Goal: Task Accomplishment & Management: Complete application form

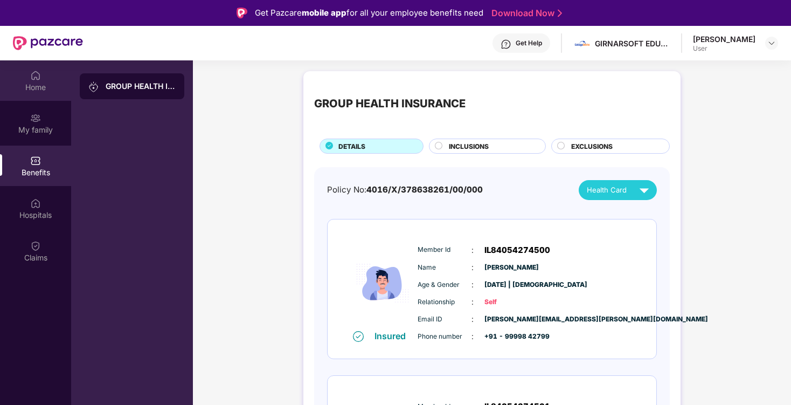
click at [32, 82] on div "Home" at bounding box center [35, 87] width 71 height 11
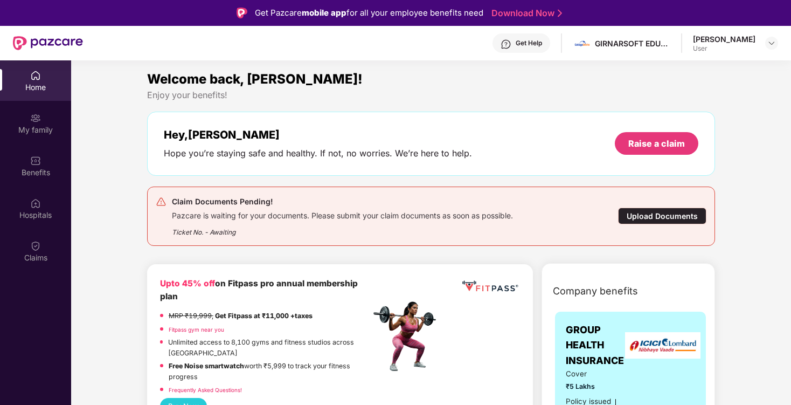
click at [642, 221] on div "Upload Documents" at bounding box center [662, 215] width 88 height 17
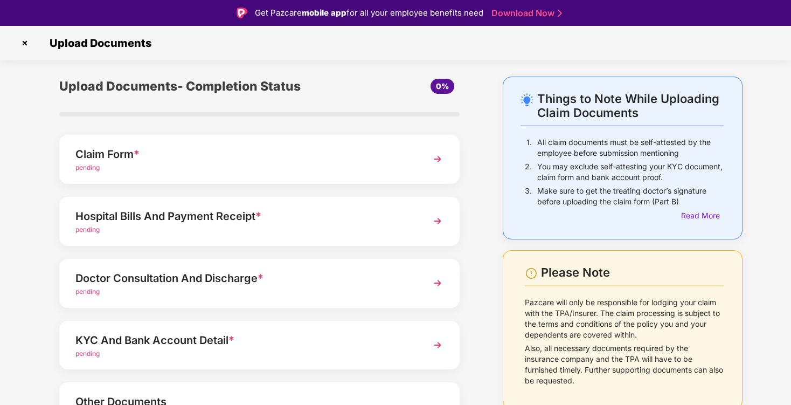
click at [24, 41] on img at bounding box center [24, 42] width 17 height 17
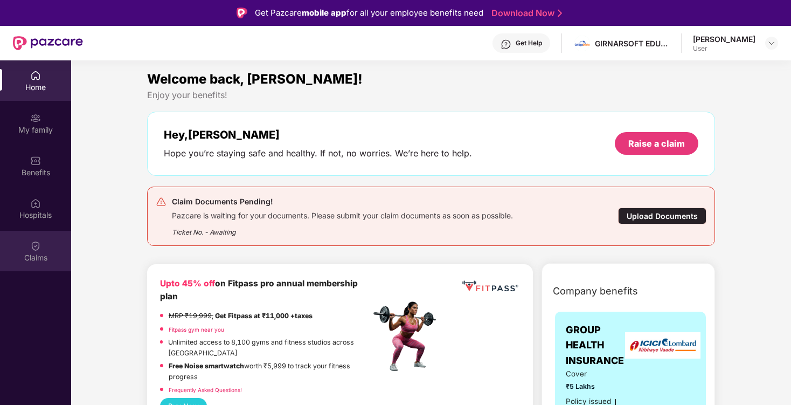
click at [44, 241] on div "Claims" at bounding box center [35, 251] width 71 height 40
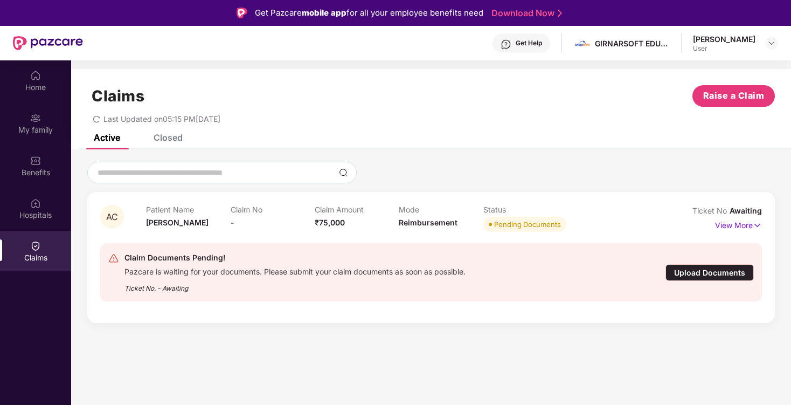
click at [697, 274] on div "Upload Documents" at bounding box center [710, 272] width 88 height 17
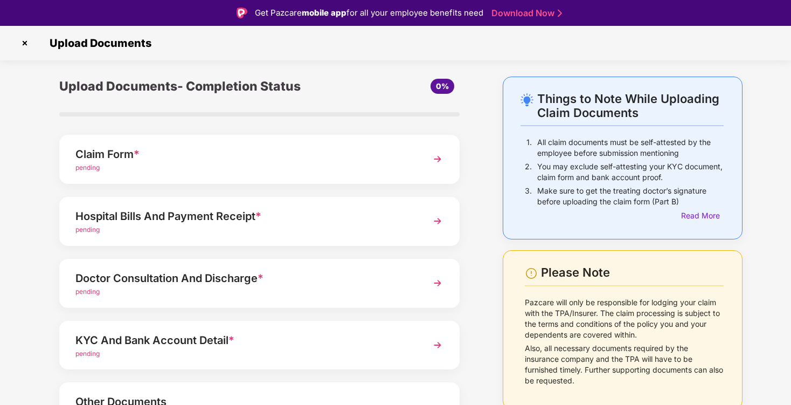
click at [435, 220] on img at bounding box center [437, 220] width 19 height 19
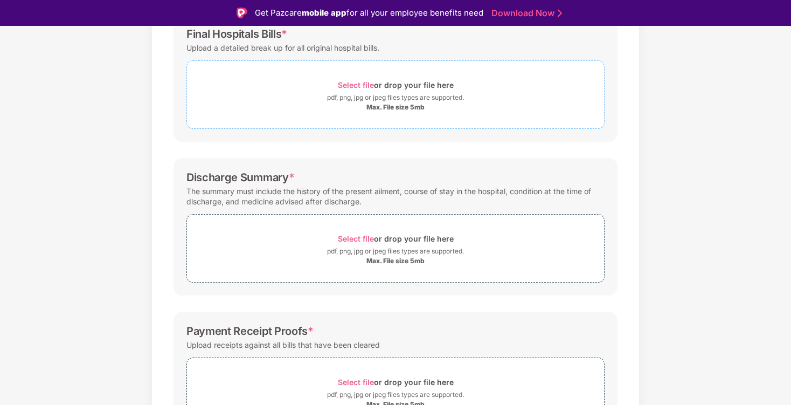
scroll to position [250, 0]
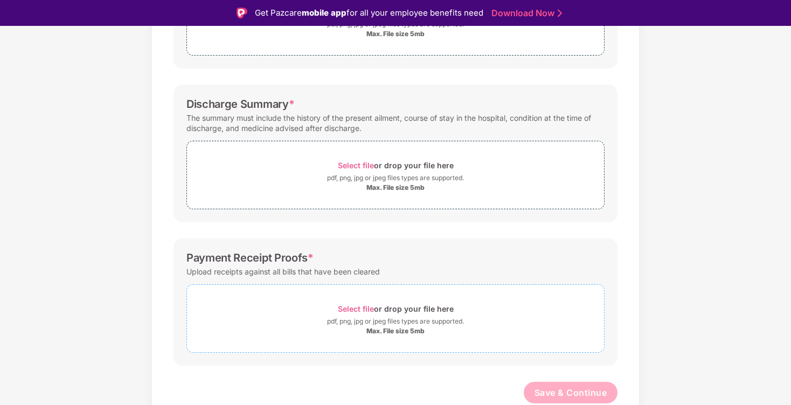
click at [373, 310] on span "Select file" at bounding box center [356, 308] width 36 height 9
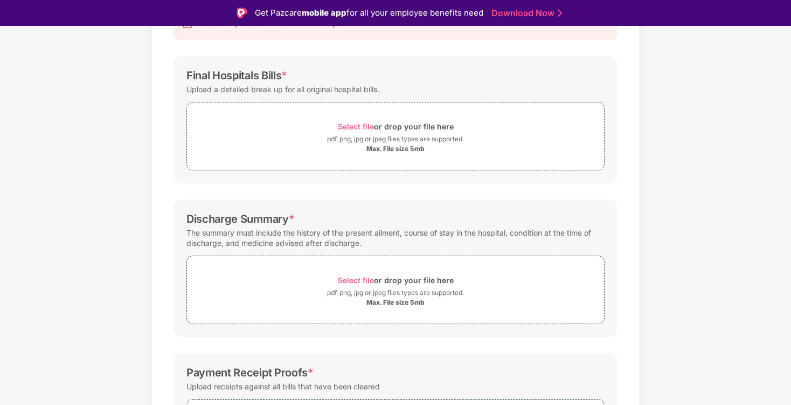
scroll to position [187, 0]
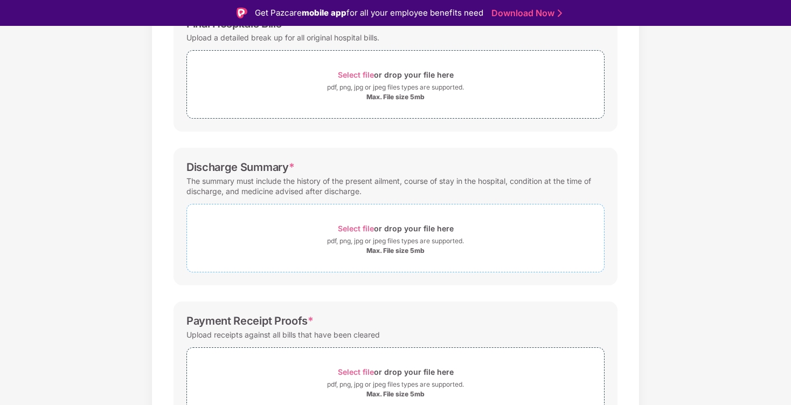
click at [363, 227] on span "Select file" at bounding box center [356, 228] width 36 height 9
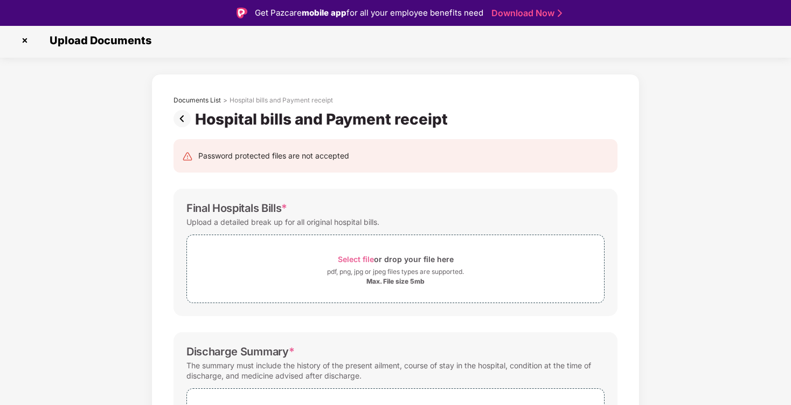
scroll to position [0, 0]
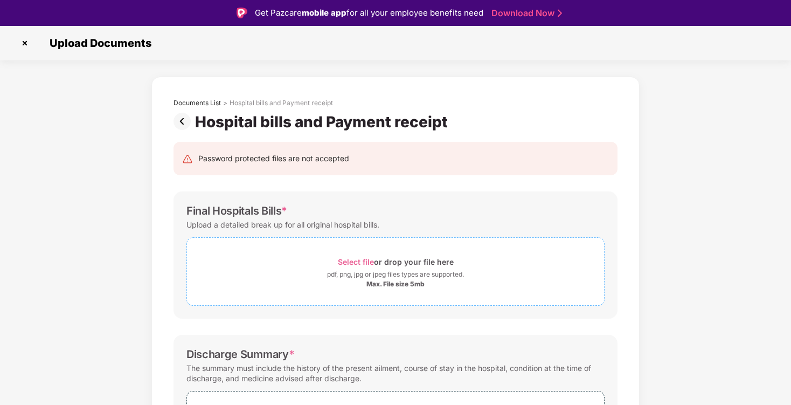
click at [362, 259] on span "Select file" at bounding box center [356, 261] width 36 height 9
click at [358, 254] on div "Select file or drop your file here" at bounding box center [396, 261] width 116 height 15
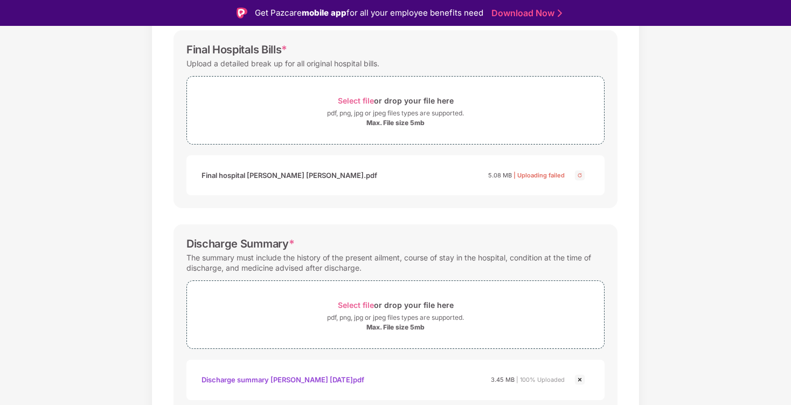
scroll to position [165, 0]
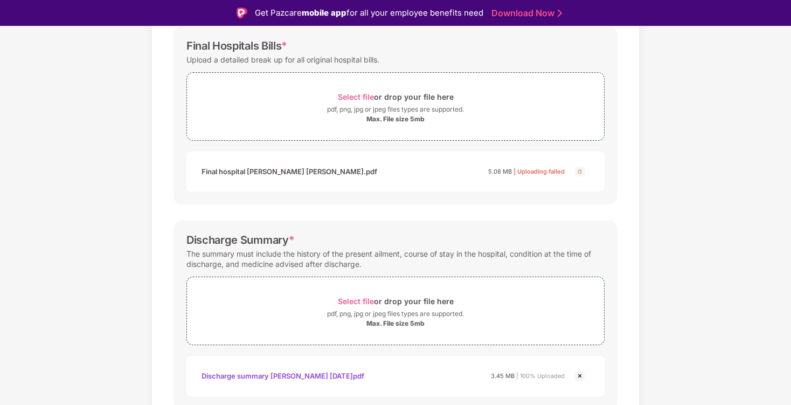
click at [579, 172] on img at bounding box center [579, 171] width 13 height 13
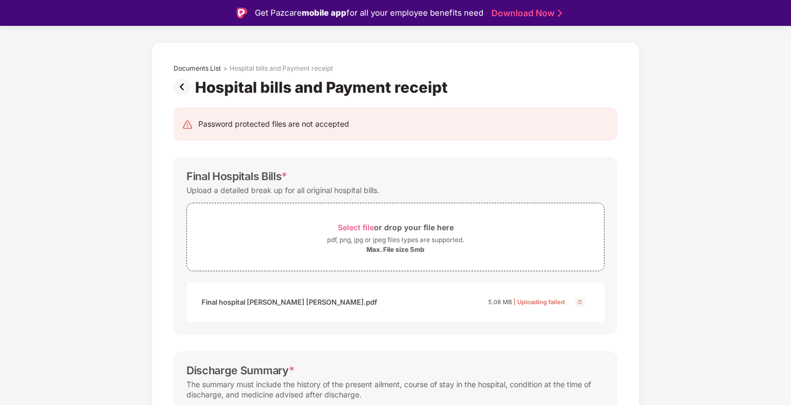
scroll to position [25, 0]
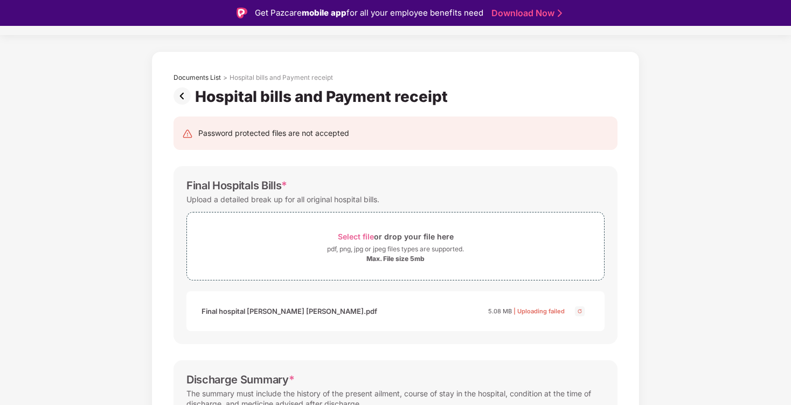
click at [581, 309] on img at bounding box center [579, 310] width 13 height 13
click at [356, 237] on span "Select file" at bounding box center [356, 236] width 36 height 9
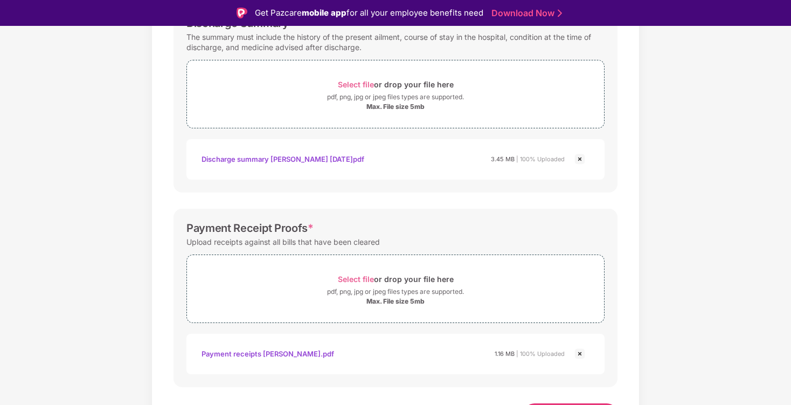
scroll to position [404, 0]
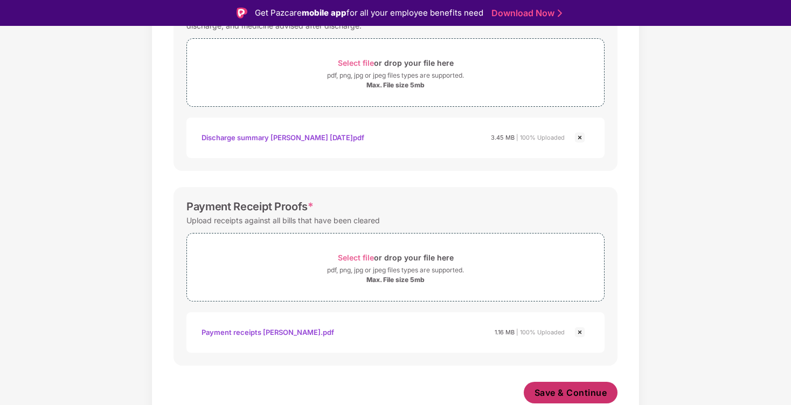
click at [565, 393] on span "Save & Continue" at bounding box center [571, 392] width 73 height 12
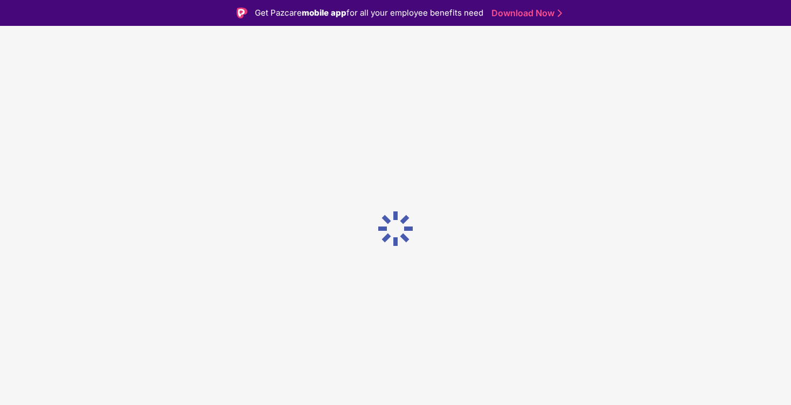
scroll to position [0, 0]
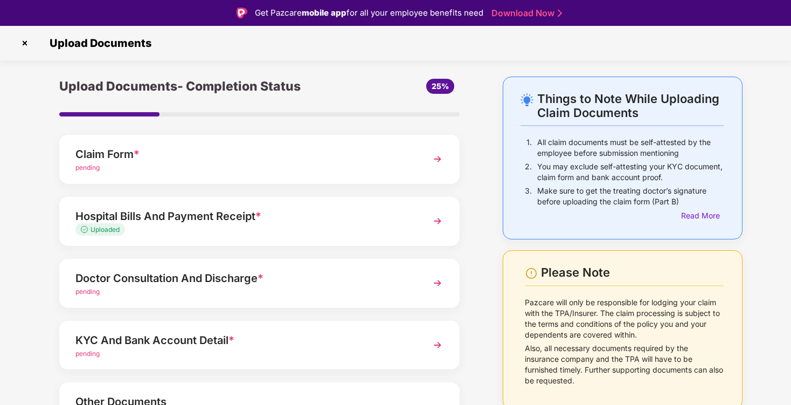
click at [436, 282] on img at bounding box center [437, 282] width 19 height 19
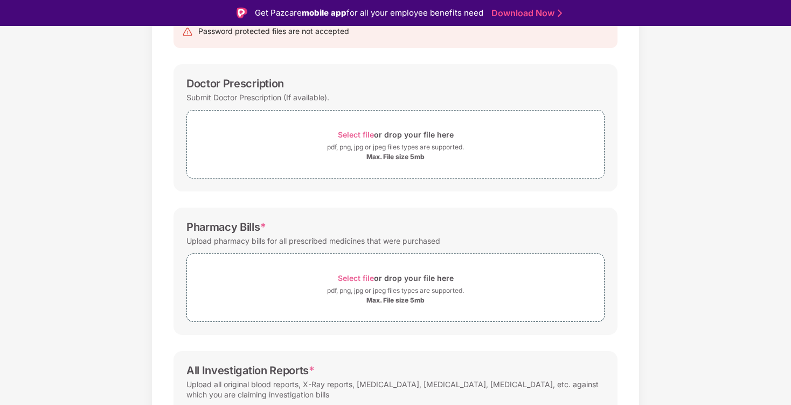
scroll to position [250, 0]
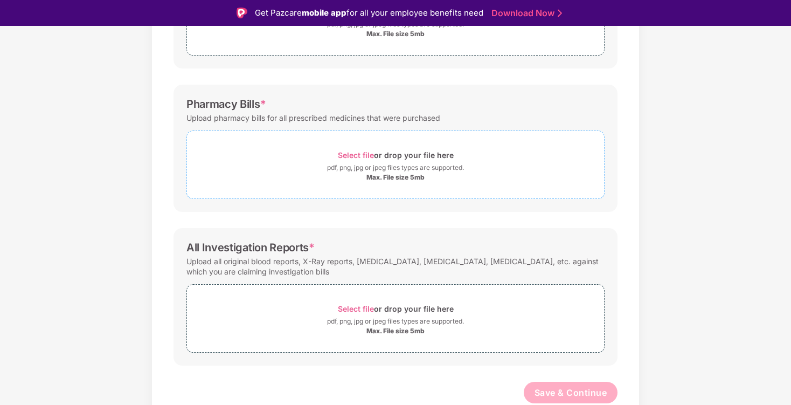
click at [358, 154] on span "Select file" at bounding box center [356, 154] width 36 height 9
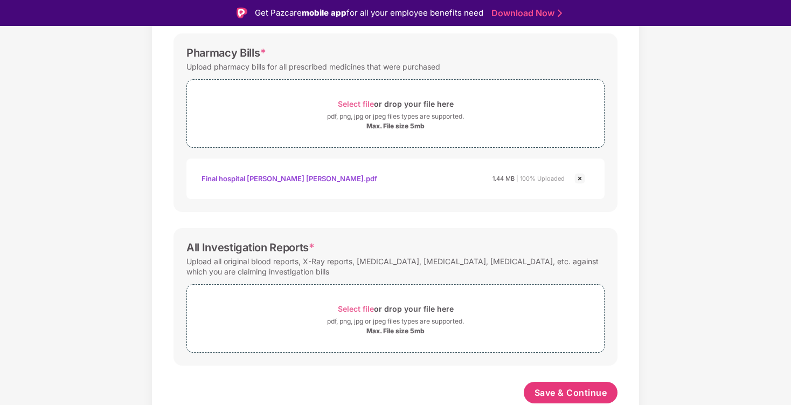
scroll to position [301, 0]
click at [356, 308] on span "Select file" at bounding box center [356, 308] width 36 height 9
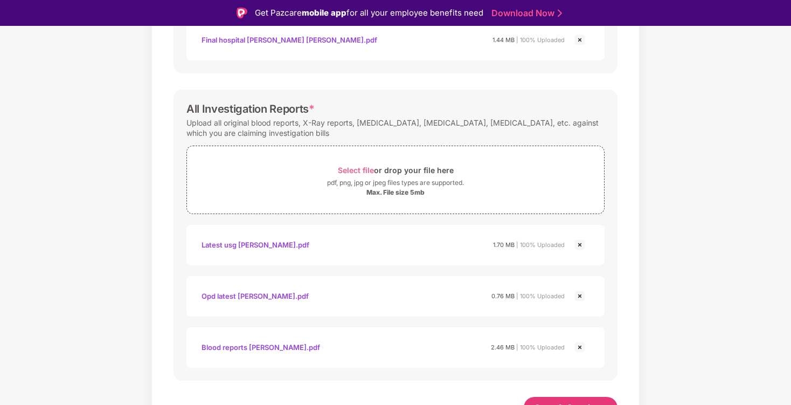
scroll to position [455, 0]
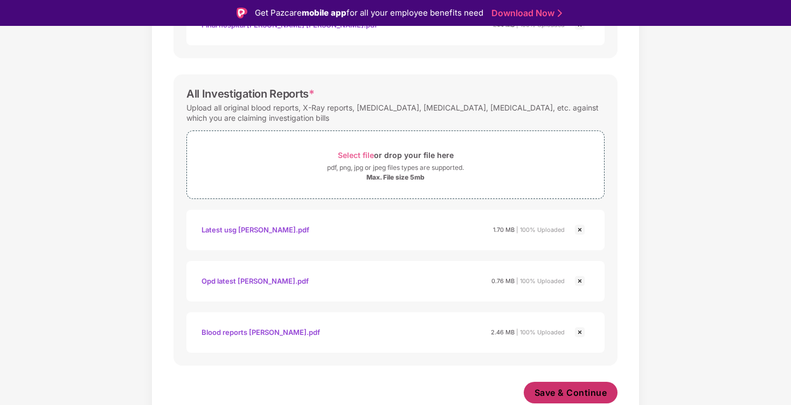
click at [581, 397] on span "Save & Continue" at bounding box center [571, 392] width 73 height 12
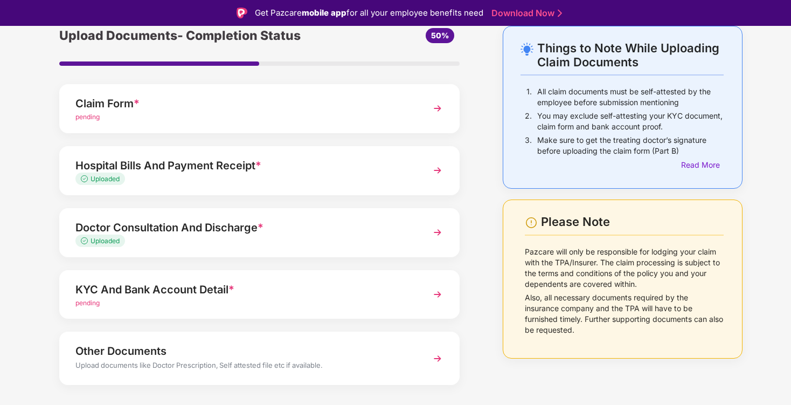
scroll to position [72, 0]
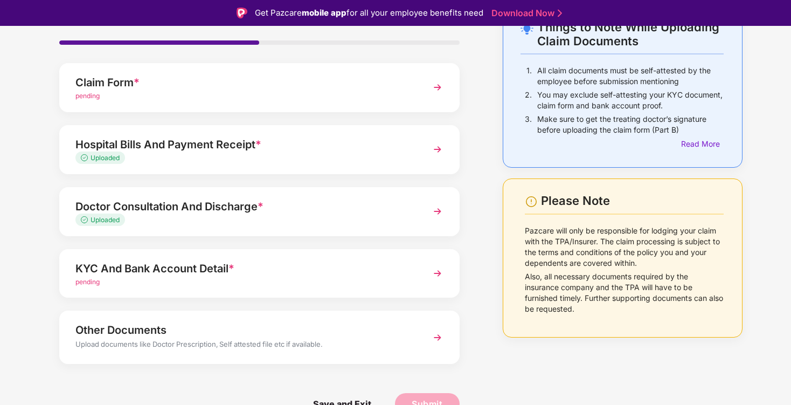
click at [434, 273] on img at bounding box center [437, 273] width 19 height 19
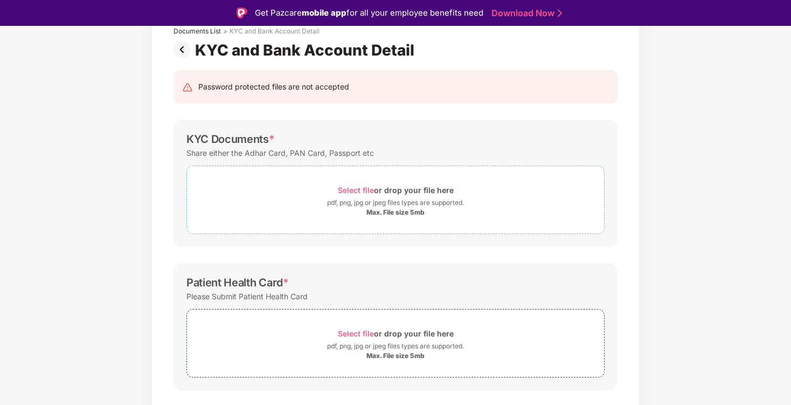
click at [359, 188] on span "Select file" at bounding box center [356, 189] width 36 height 9
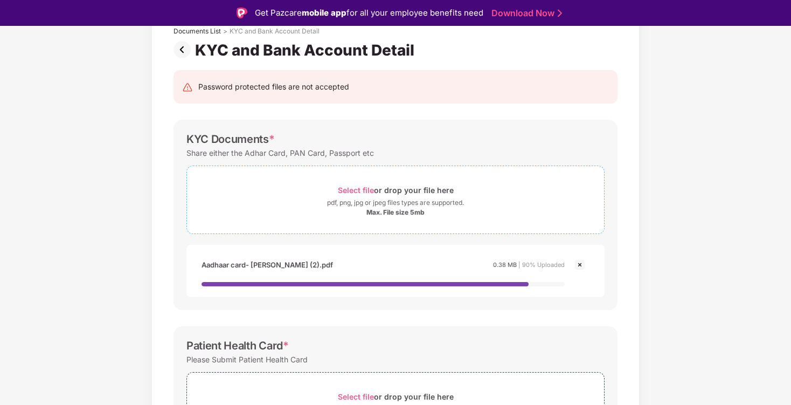
click at [368, 192] on span "Select file" at bounding box center [356, 189] width 36 height 9
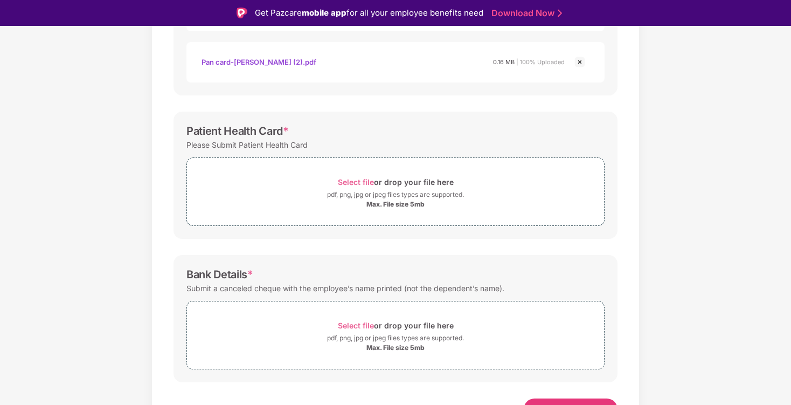
scroll to position [342, 0]
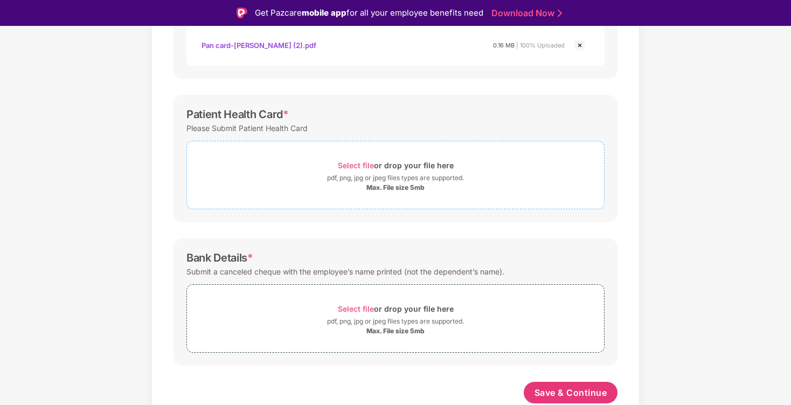
click at [356, 166] on span "Select file" at bounding box center [356, 165] width 36 height 9
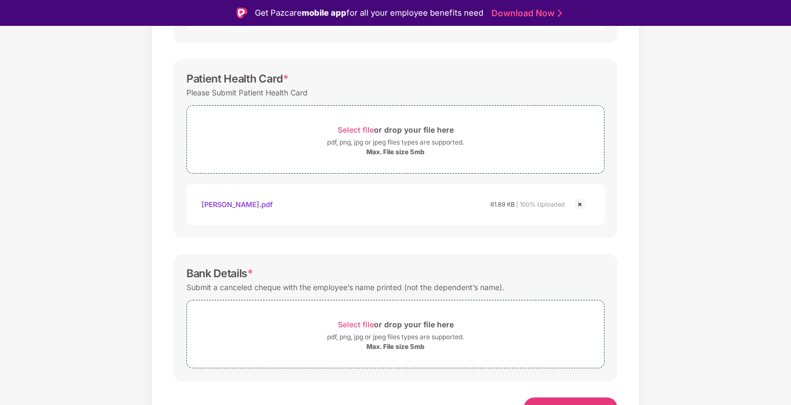
scroll to position [393, 0]
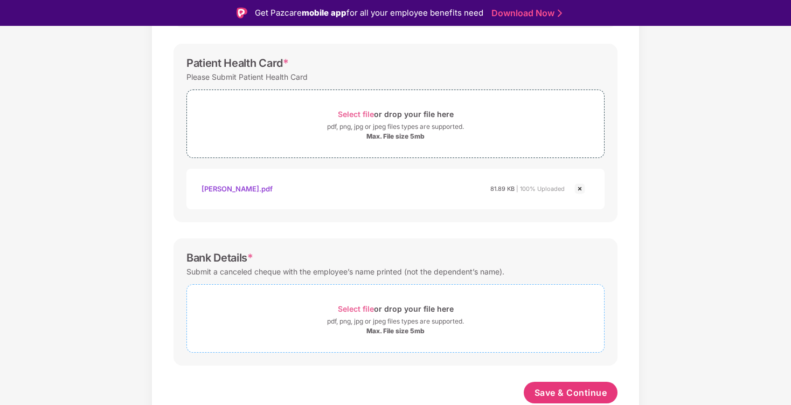
click at [367, 307] on span "Select file" at bounding box center [356, 308] width 36 height 9
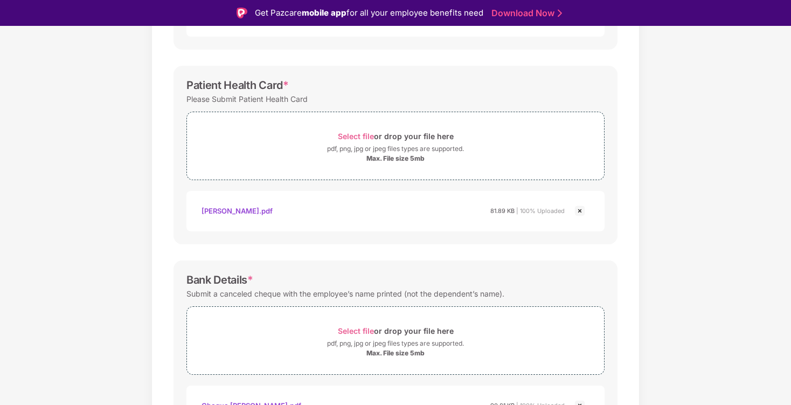
scroll to position [445, 0]
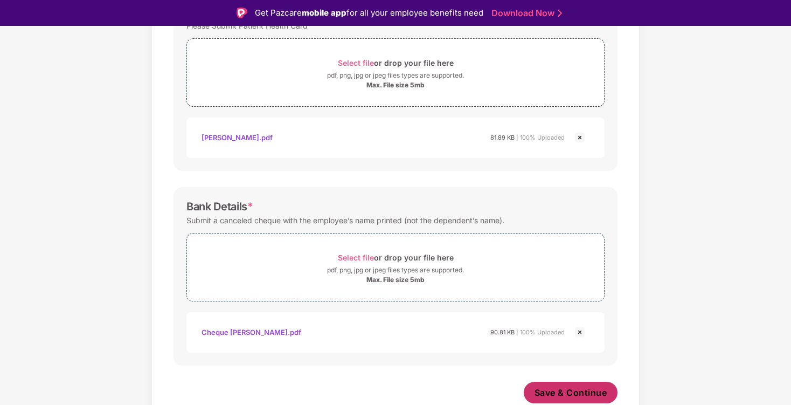
click at [571, 397] on span "Save & Continue" at bounding box center [571, 392] width 73 height 12
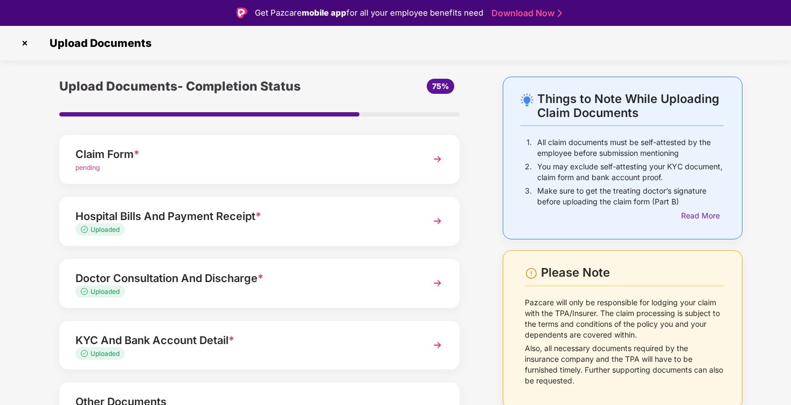
click at [280, 275] on div "Doctor Consultation And Discharge *" at bounding box center [243, 277] width 337 height 17
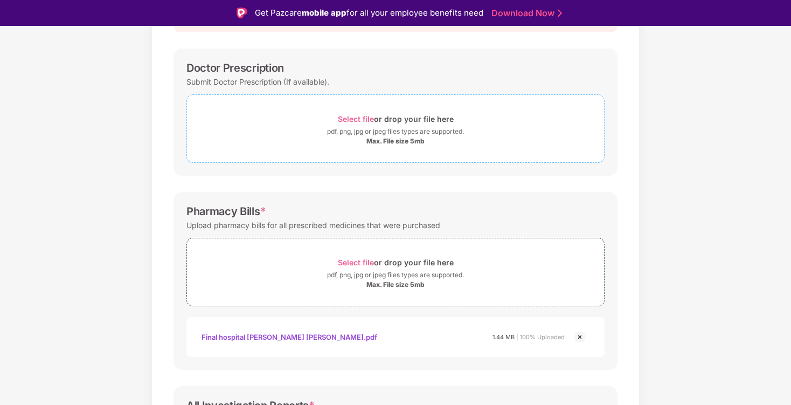
scroll to position [146, 0]
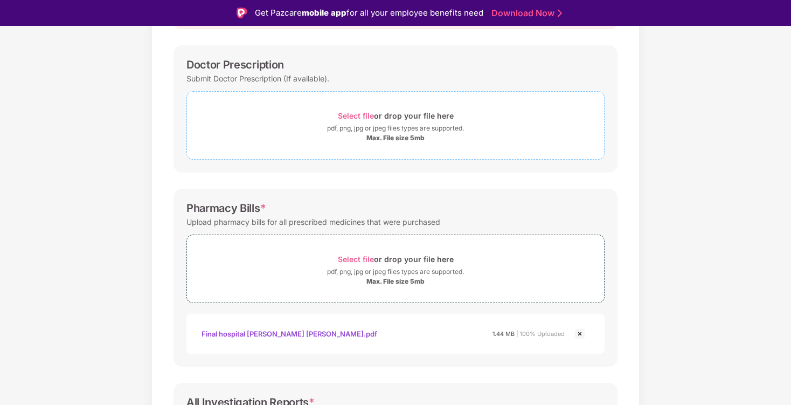
click at [358, 115] on span "Select file" at bounding box center [356, 115] width 36 height 9
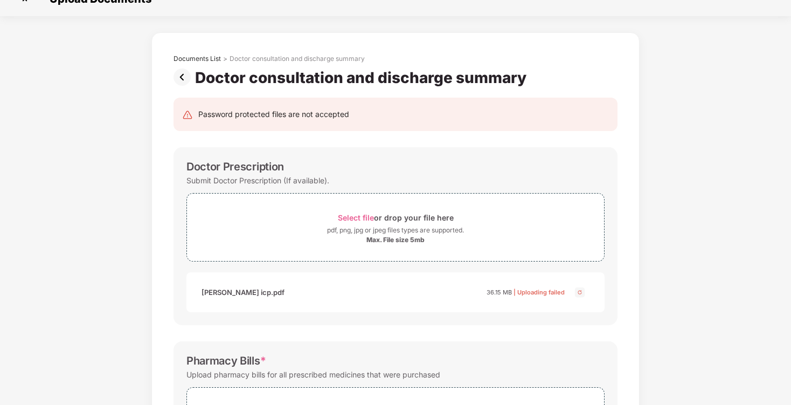
scroll to position [0, 0]
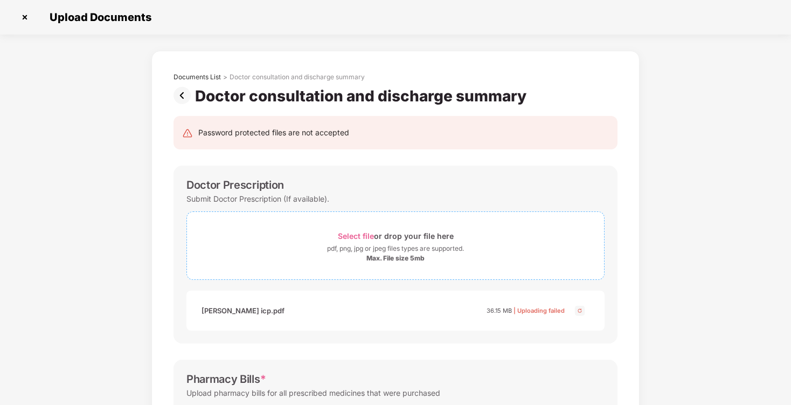
click at [359, 232] on span "Select file" at bounding box center [356, 235] width 36 height 9
click at [579, 310] on img at bounding box center [579, 310] width 13 height 13
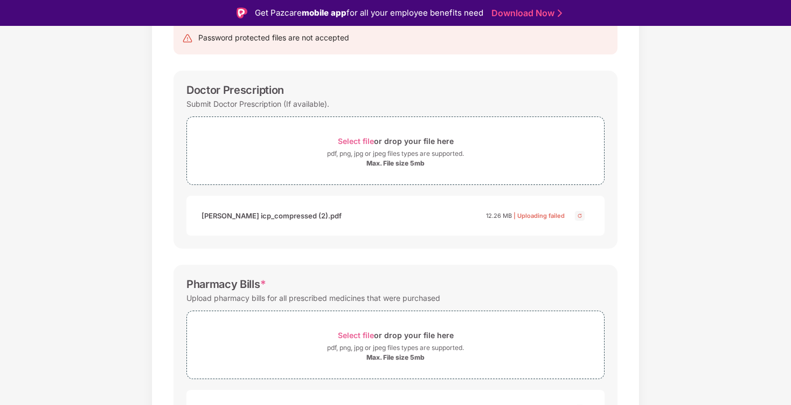
scroll to position [110, 0]
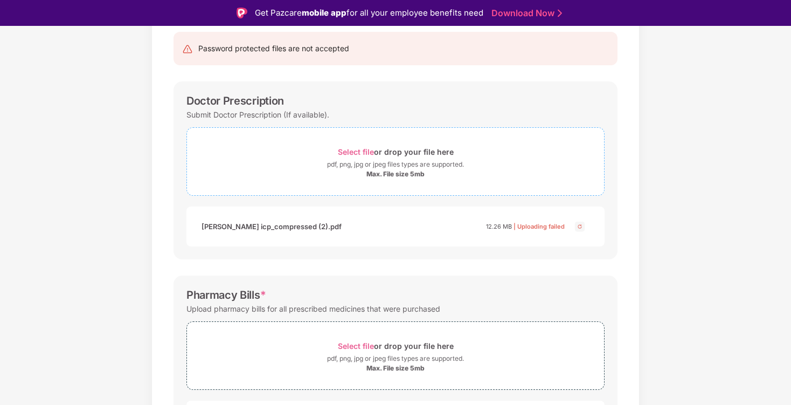
click at [362, 151] on span "Select file" at bounding box center [356, 151] width 36 height 9
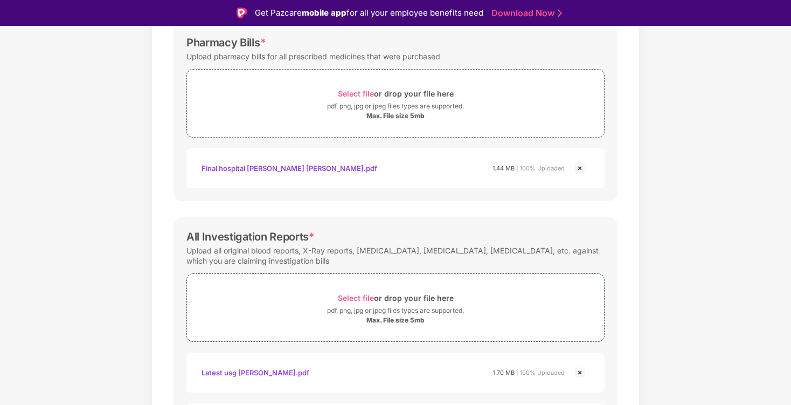
scroll to position [606, 0]
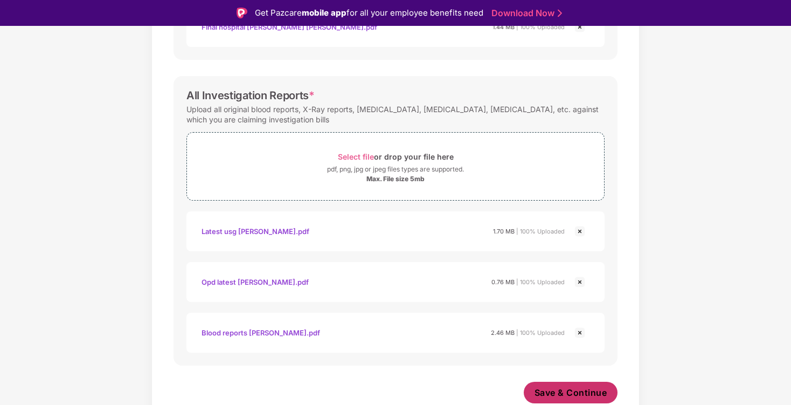
click at [563, 392] on span "Save & Continue" at bounding box center [571, 392] width 73 height 12
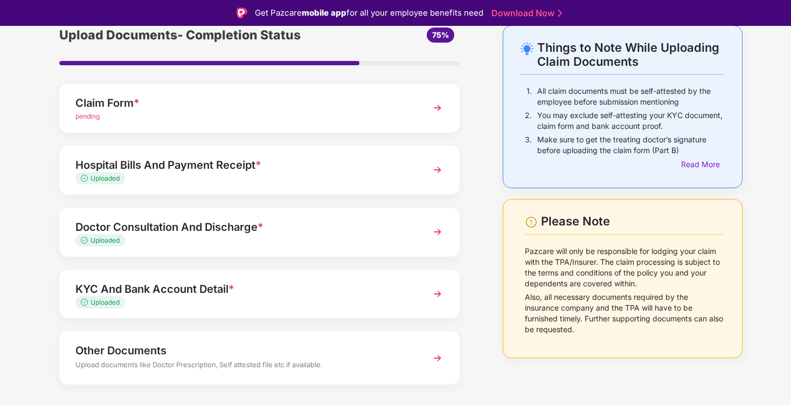
scroll to position [72, 0]
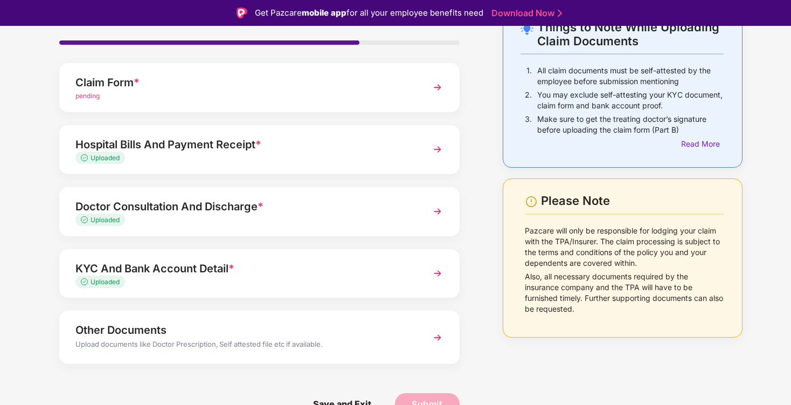
click at [437, 339] on img at bounding box center [437, 337] width 19 height 19
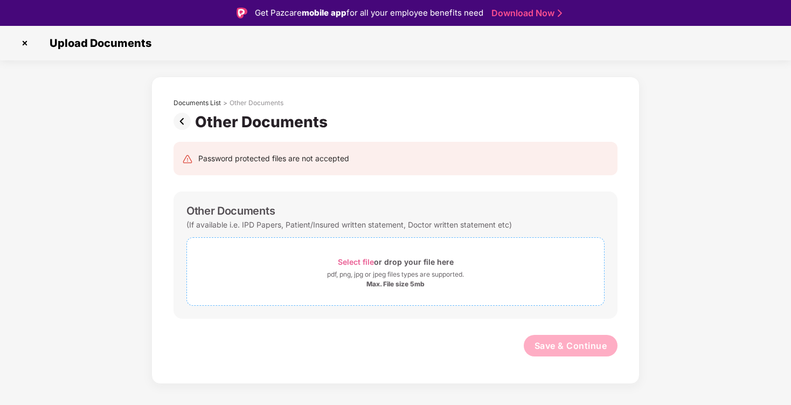
click at [362, 261] on span "Select file" at bounding box center [356, 261] width 36 height 9
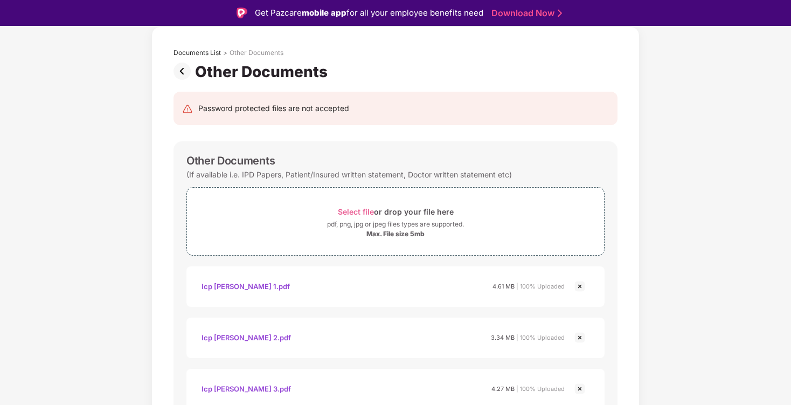
scroll to position [107, 0]
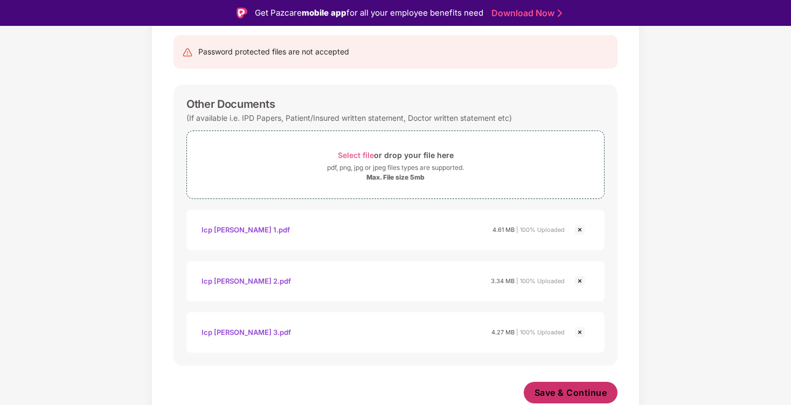
click at [574, 393] on span "Save & Continue" at bounding box center [571, 392] width 73 height 12
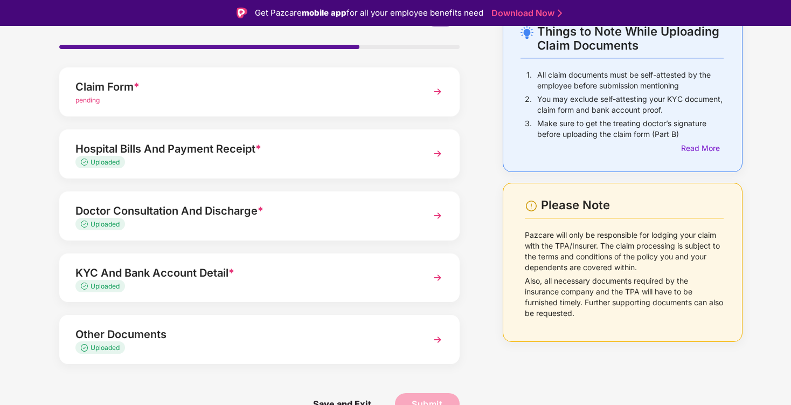
scroll to position [0, 0]
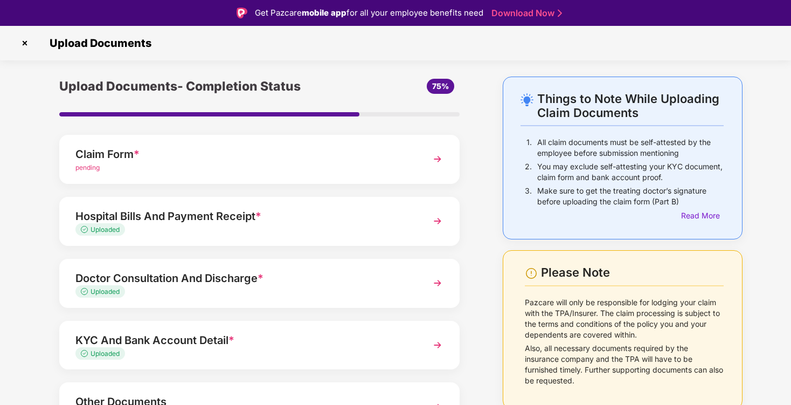
click at [394, 167] on div "pending" at bounding box center [243, 168] width 337 height 10
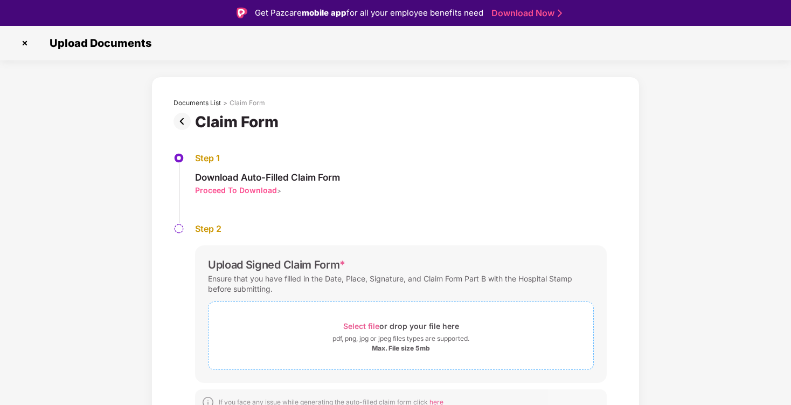
click at [358, 325] on span "Select file" at bounding box center [361, 325] width 36 height 9
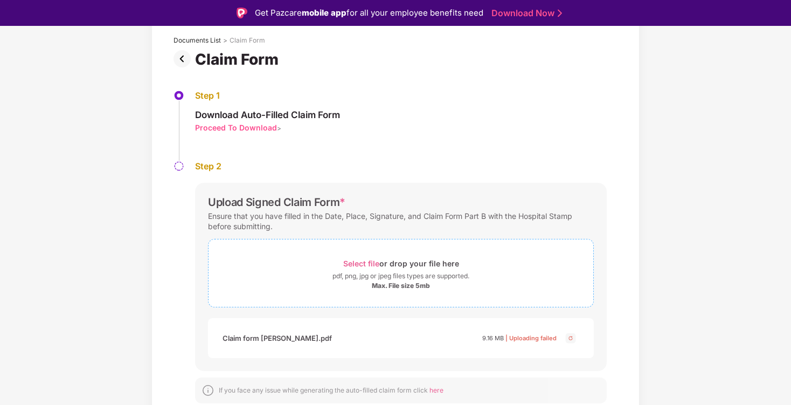
scroll to position [26, 0]
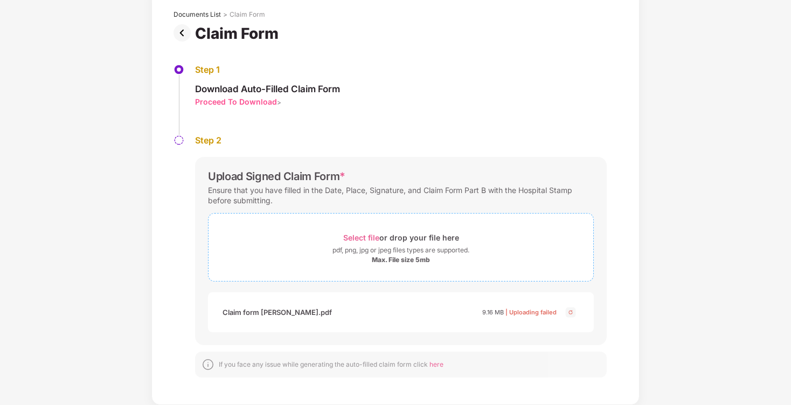
click at [372, 239] on span "Select file" at bounding box center [361, 237] width 36 height 9
click at [368, 233] on span "Select file" at bounding box center [361, 237] width 36 height 9
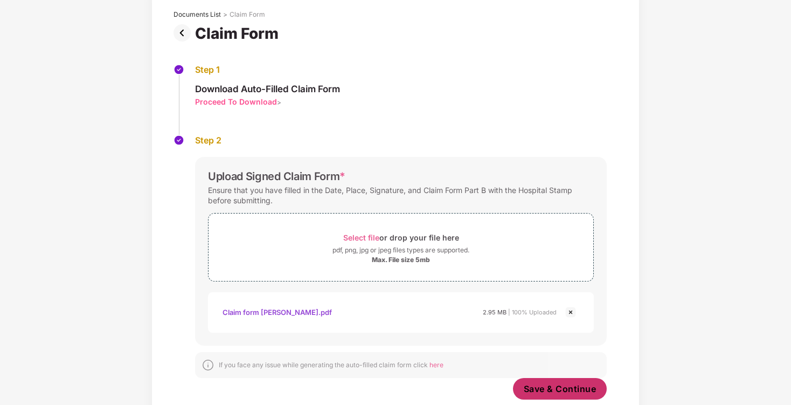
click at [563, 393] on span "Save & Continue" at bounding box center [560, 389] width 73 height 12
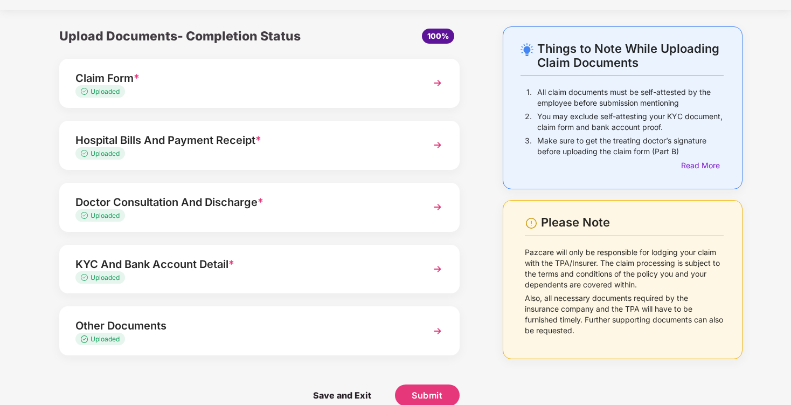
scroll to position [41, 0]
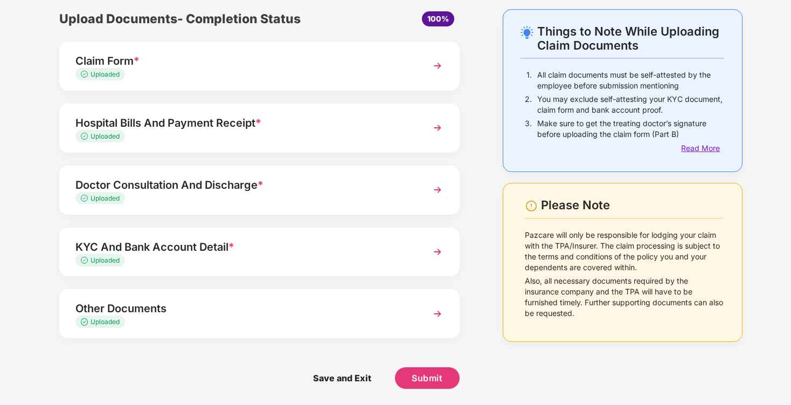
click at [704, 148] on div "Read More" at bounding box center [702, 148] width 43 height 12
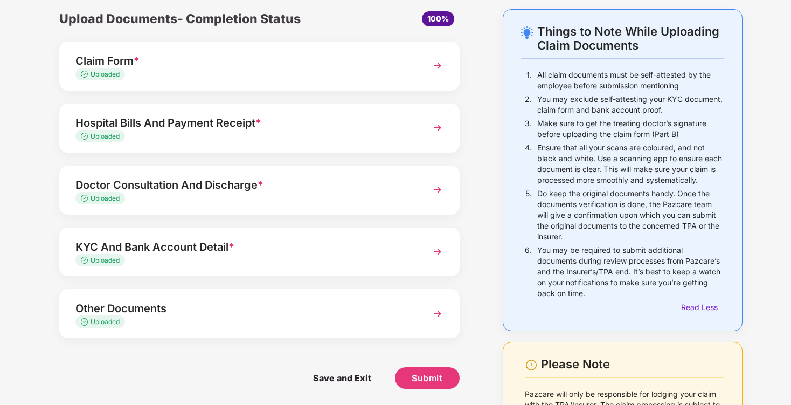
click at [438, 63] on img at bounding box center [437, 65] width 19 height 19
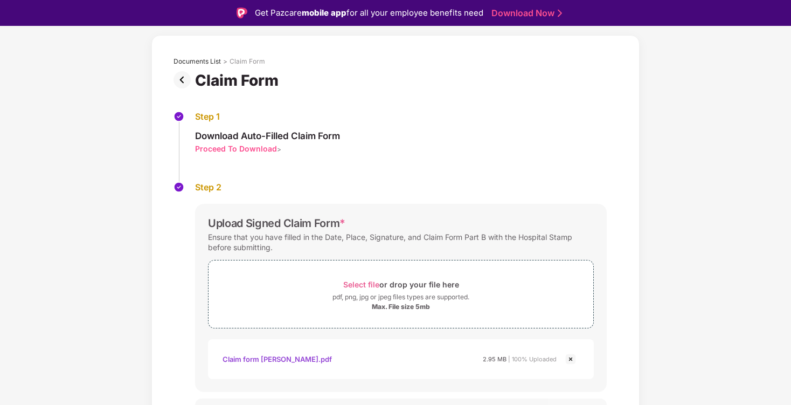
scroll to position [63, 0]
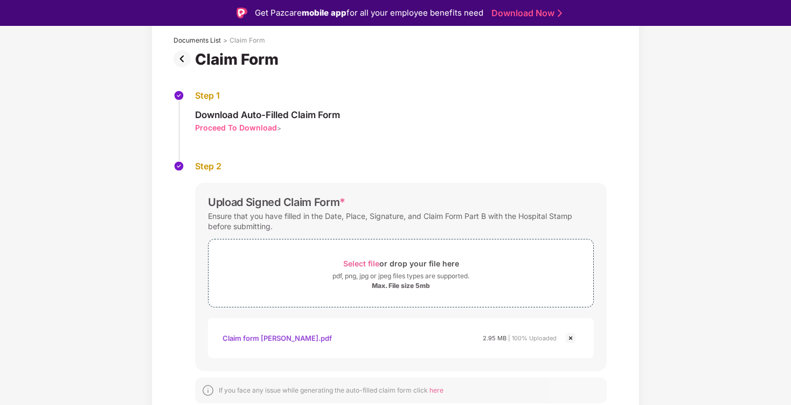
click at [572, 336] on img at bounding box center [570, 337] width 13 height 13
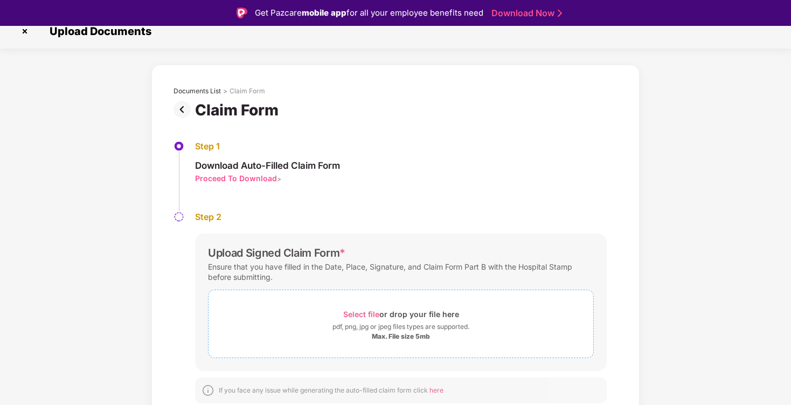
scroll to position [26, 0]
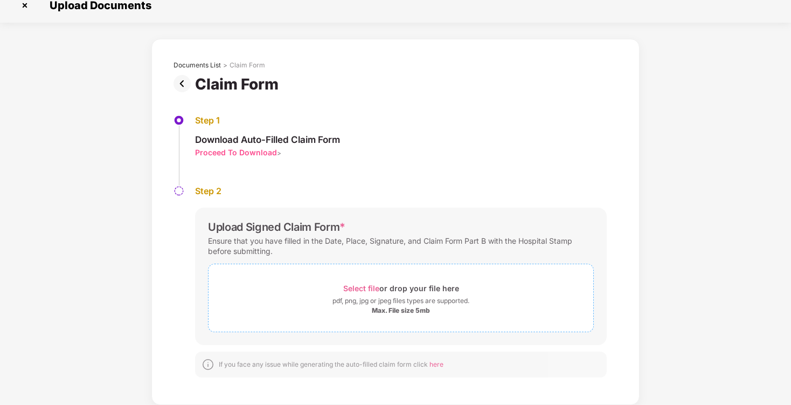
click at [366, 286] on span "Select file" at bounding box center [361, 287] width 36 height 9
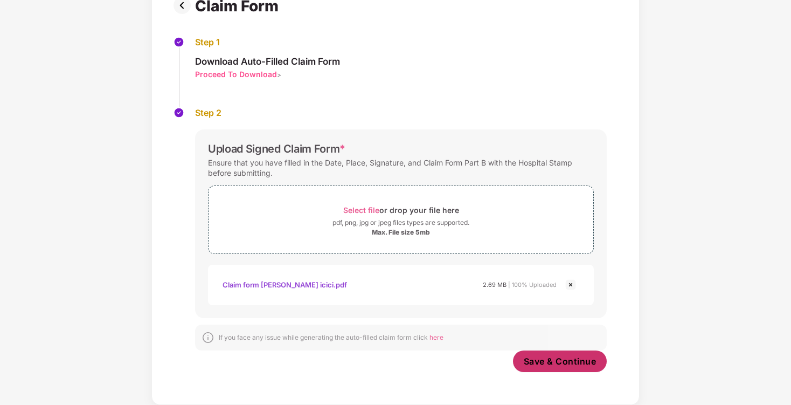
scroll to position [90, 0]
click at [577, 358] on span "Save & Continue" at bounding box center [560, 361] width 73 height 12
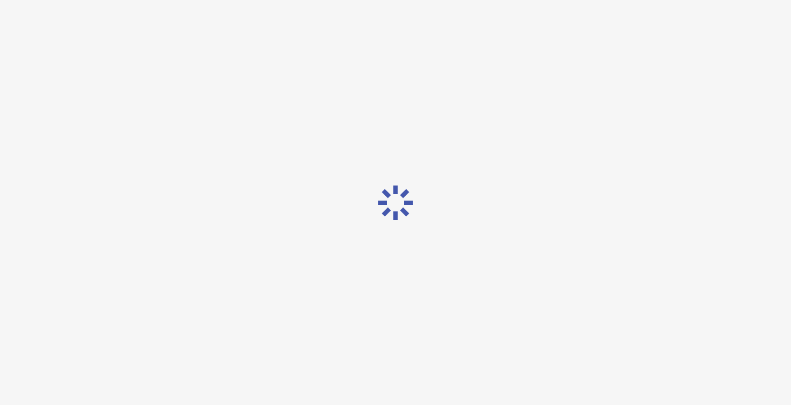
scroll to position [0, 0]
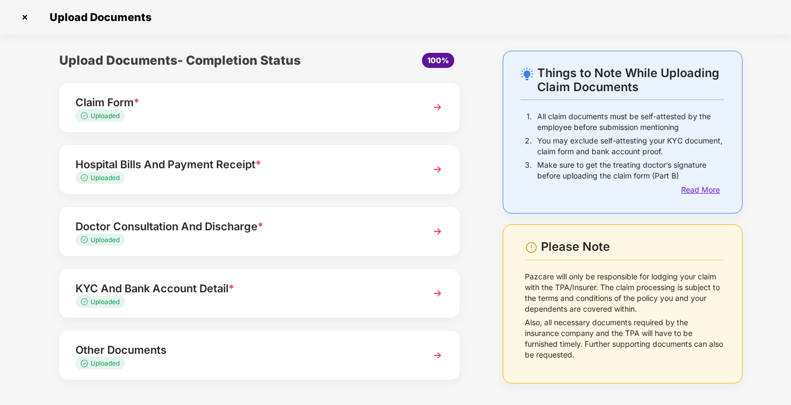
click at [693, 191] on div "Read More" at bounding box center [702, 190] width 43 height 12
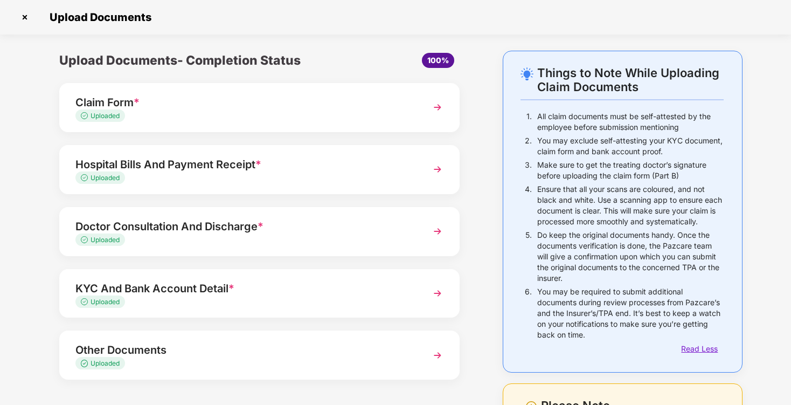
click at [712, 347] on div "Read Less" at bounding box center [702, 349] width 43 height 12
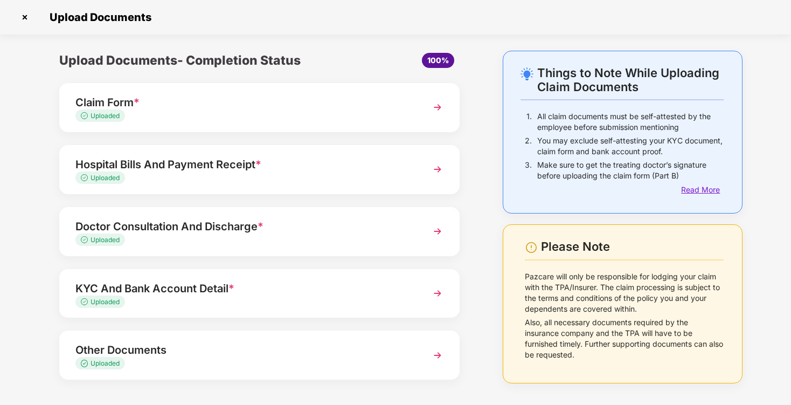
scroll to position [41, 0]
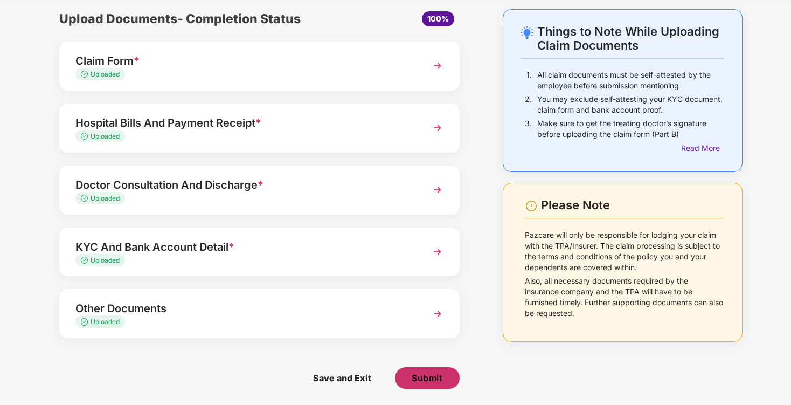
click at [431, 376] on span "Submit" at bounding box center [427, 378] width 31 height 12
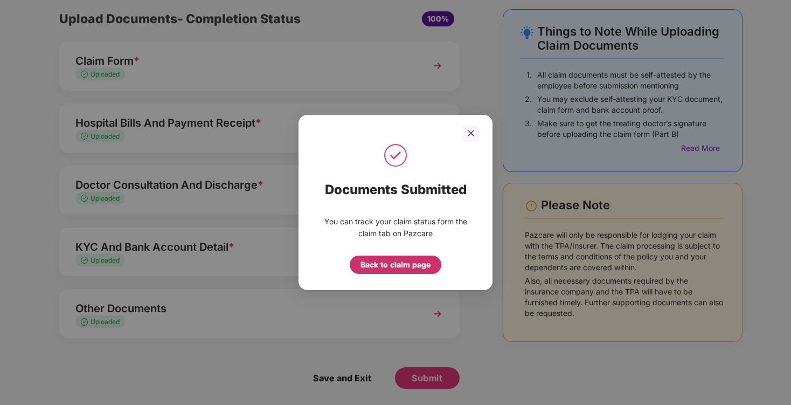
click at [404, 264] on div "Back to claim page" at bounding box center [396, 265] width 70 height 12
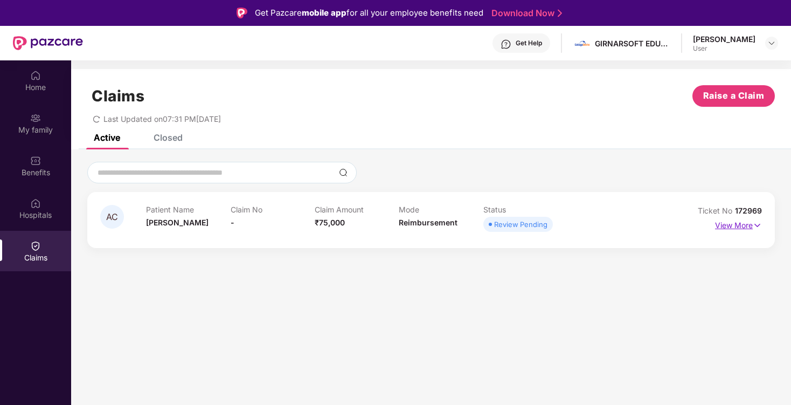
click at [749, 224] on p "View More" at bounding box center [738, 224] width 47 height 15
